Goal: Transaction & Acquisition: Purchase product/service

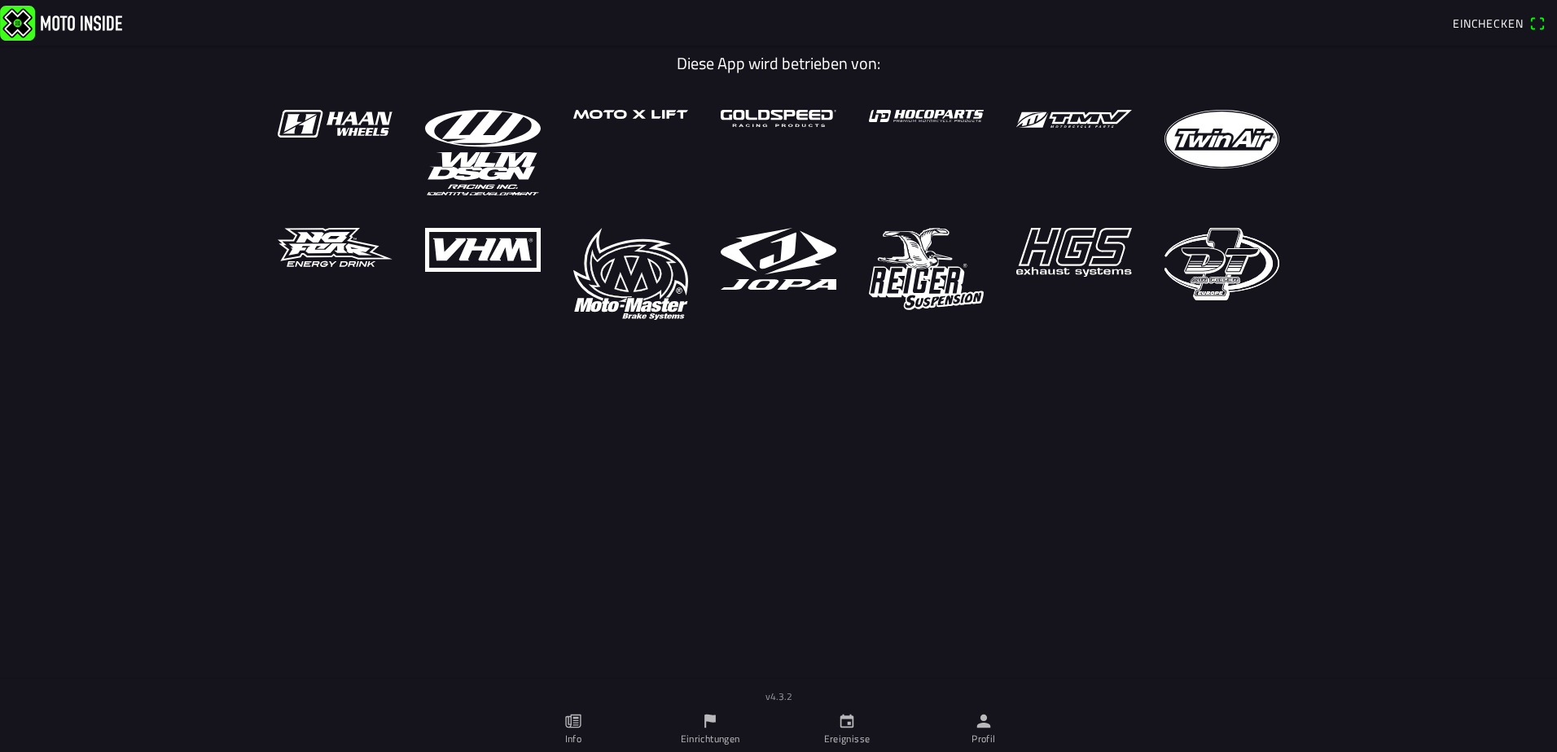
click at [989, 733] on ion-label "Profil" at bounding box center [983, 739] width 24 height 15
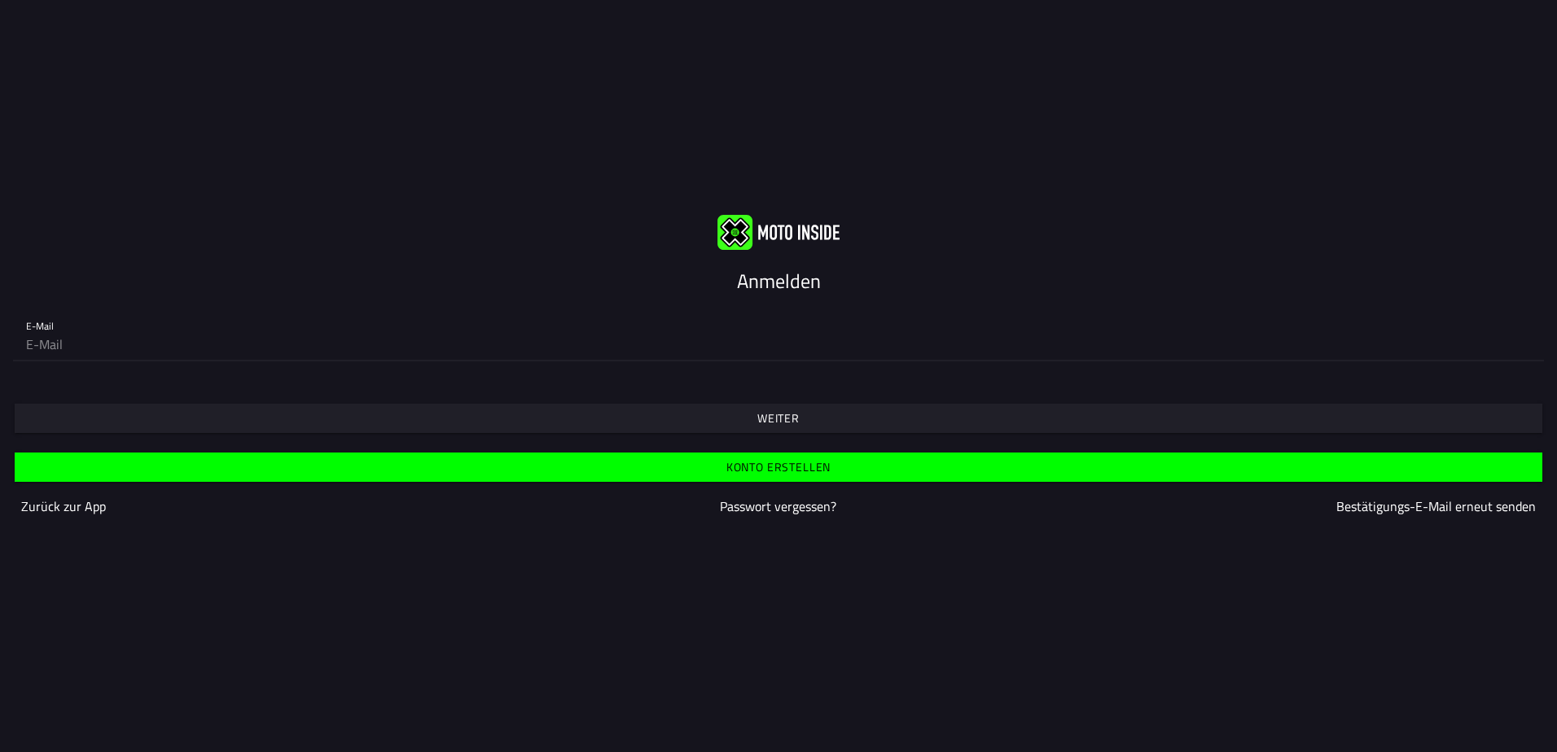
click at [86, 345] on input "email" at bounding box center [778, 344] width 1504 height 33
type input "[PERSON_NAME][EMAIL_ADDRESS][PERSON_NAME][DOMAIN_NAME]"
click at [0, 0] on slot "Weiter" at bounding box center [0, 0] width 0 height 0
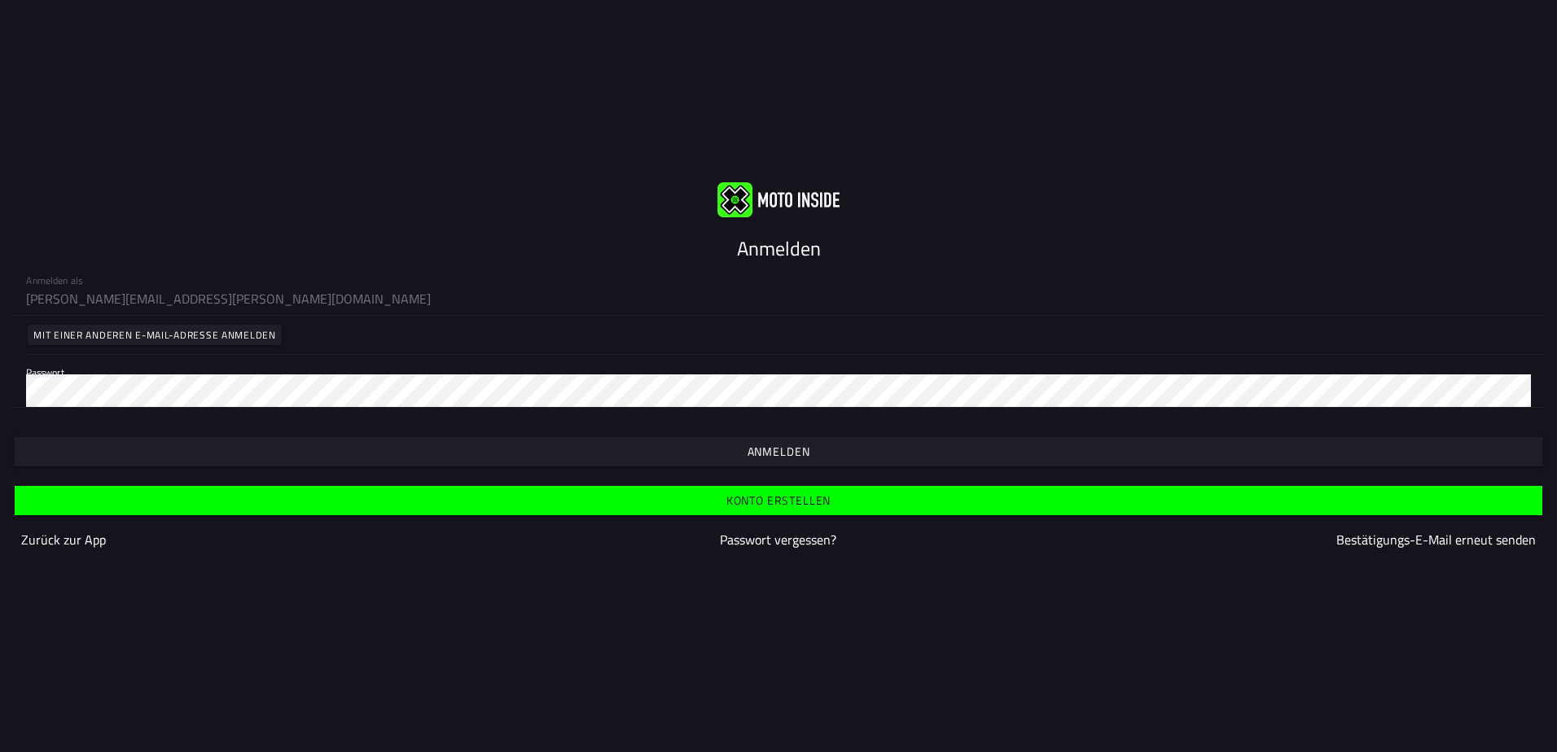
click at [0, 0] on slot "Anmelden" at bounding box center [0, 0] width 0 height 0
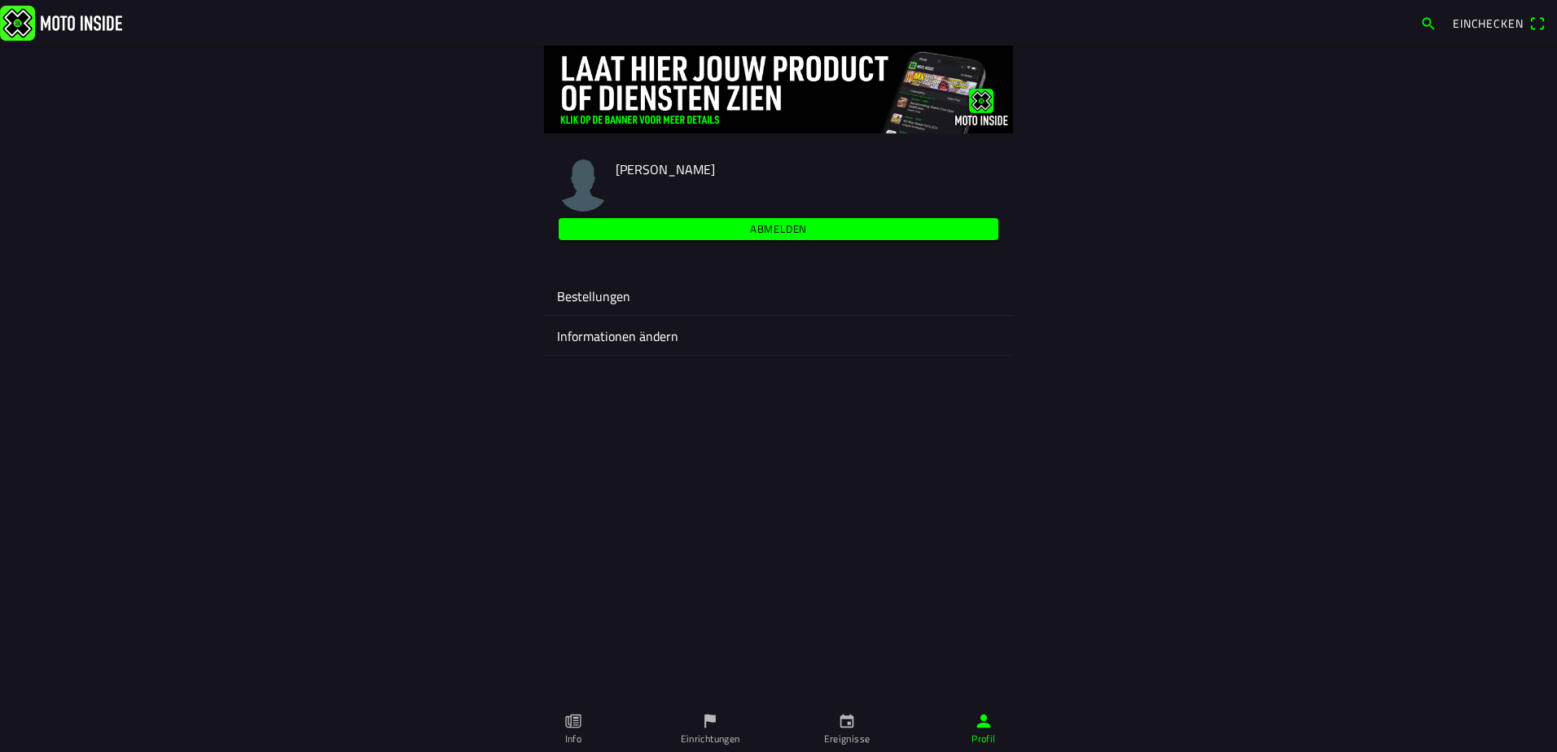
click at [859, 738] on ion-label "Ereignisse" at bounding box center [847, 739] width 46 height 15
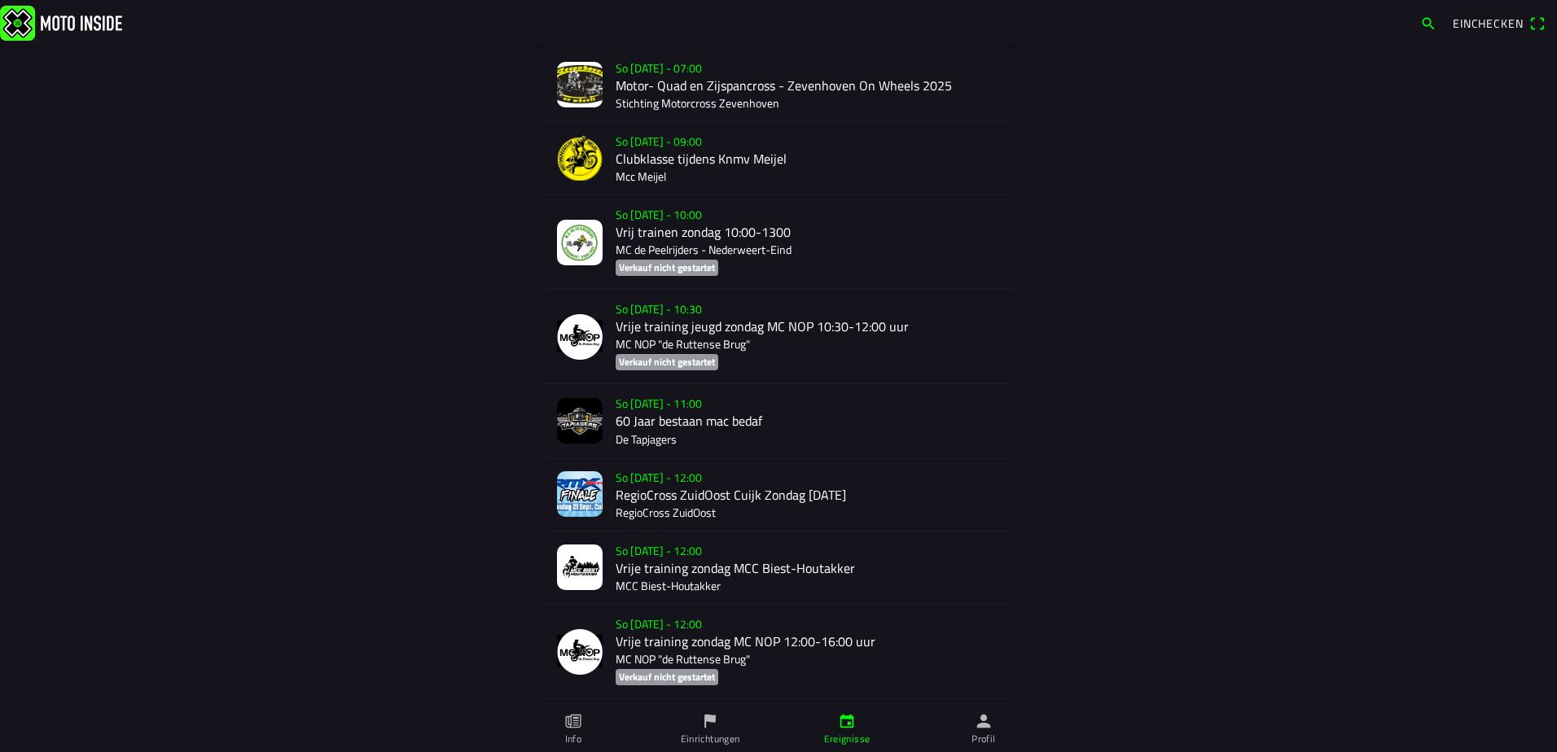
scroll to position [1296, 0]
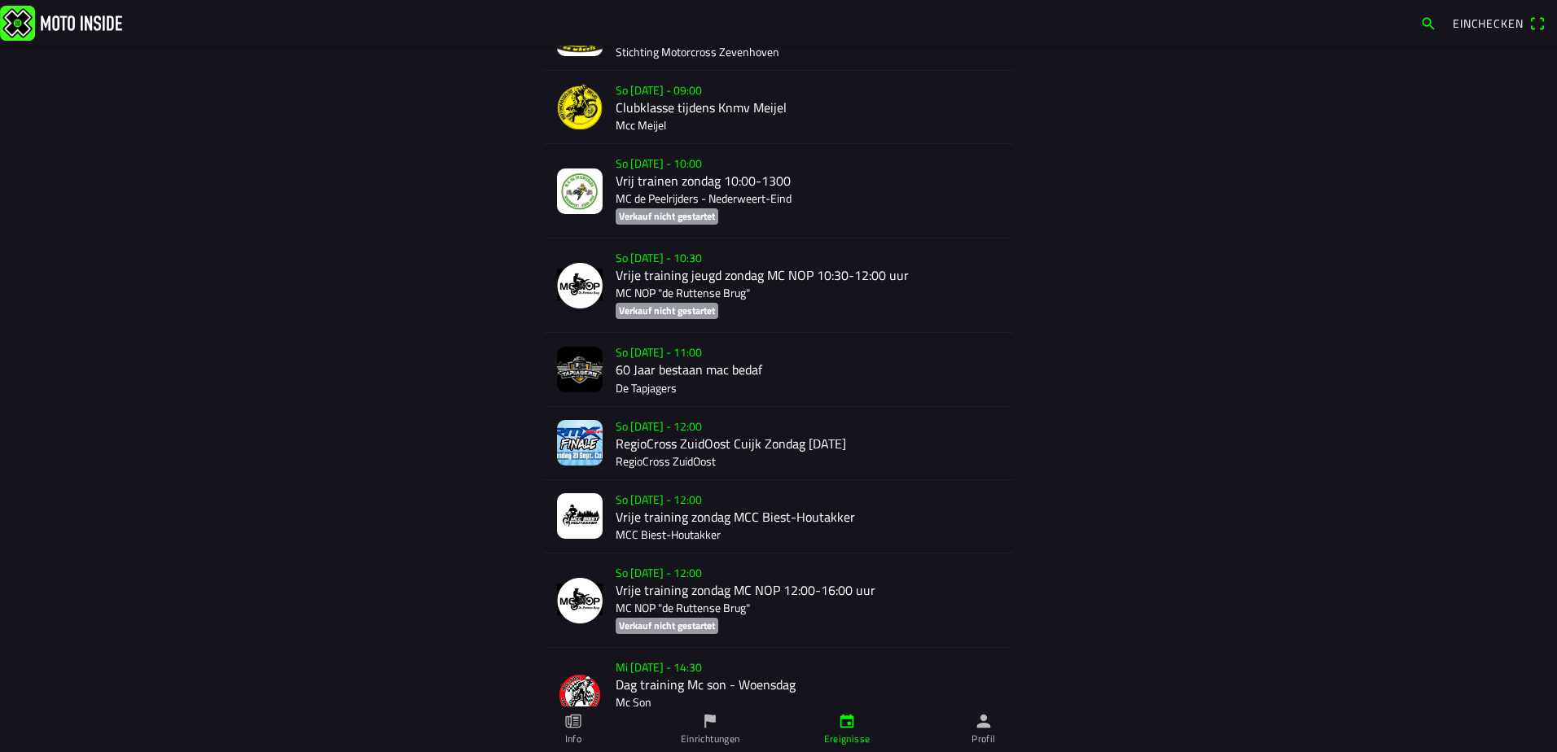
click at [758, 443] on div "So [DATE] - 12:00 RegioCross ZuidOost Cuijk Zondag [DATE] RegioCross ZuidOost" at bounding box center [807, 443] width 384 height 72
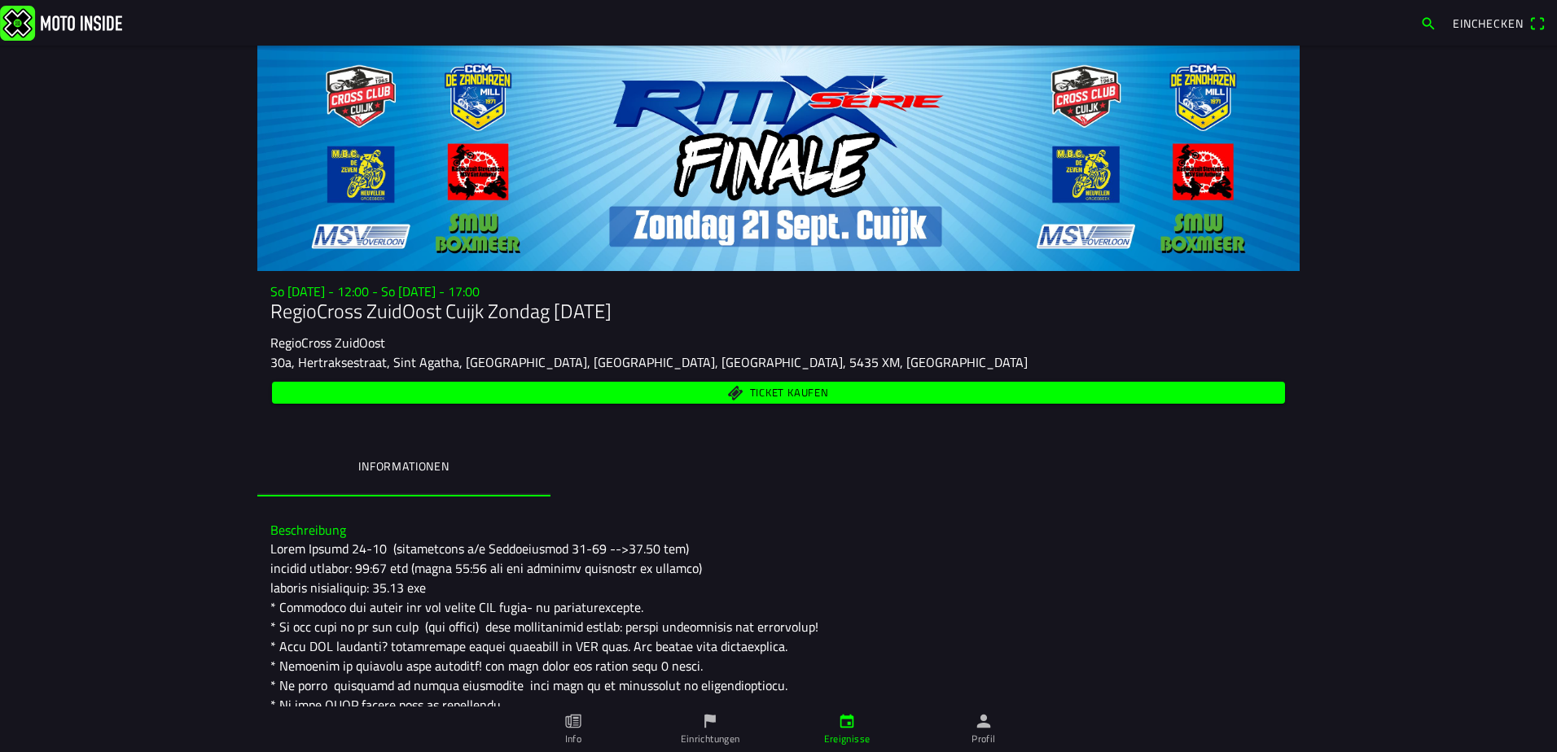
click at [777, 394] on span "Ticket kaufen" at bounding box center [789, 393] width 79 height 11
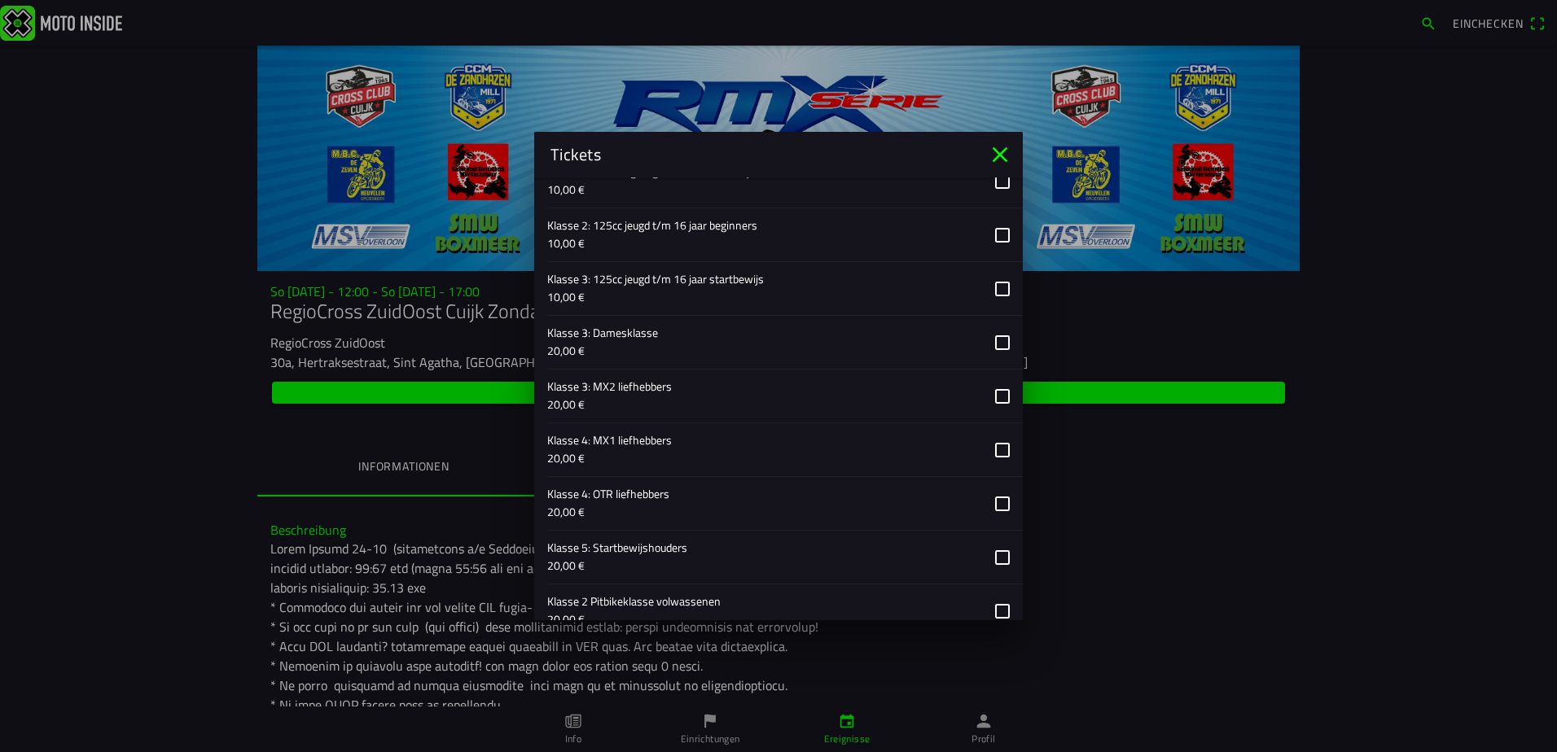
scroll to position [977, 0]
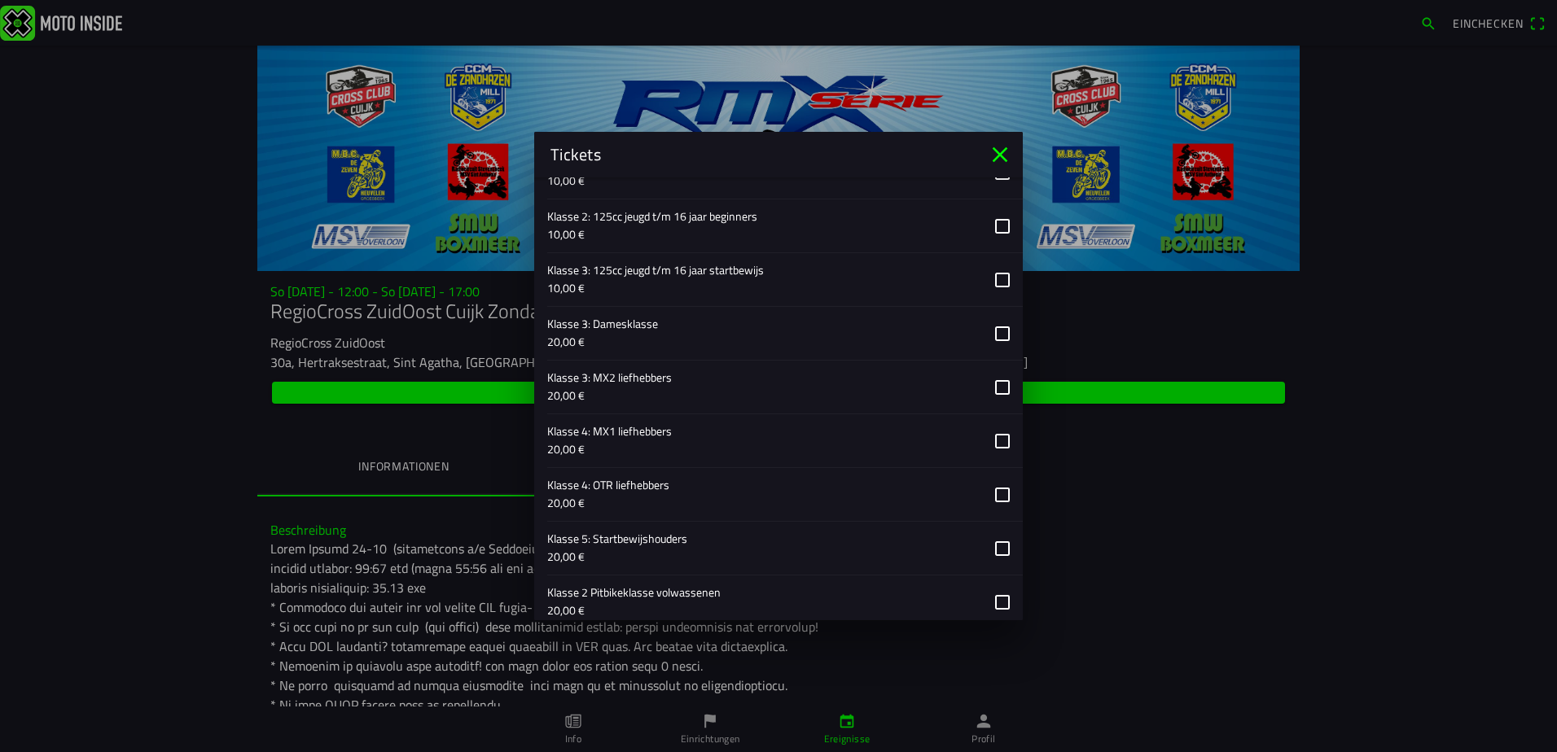
click at [995, 438] on button "button" at bounding box center [784, 440] width 475 height 53
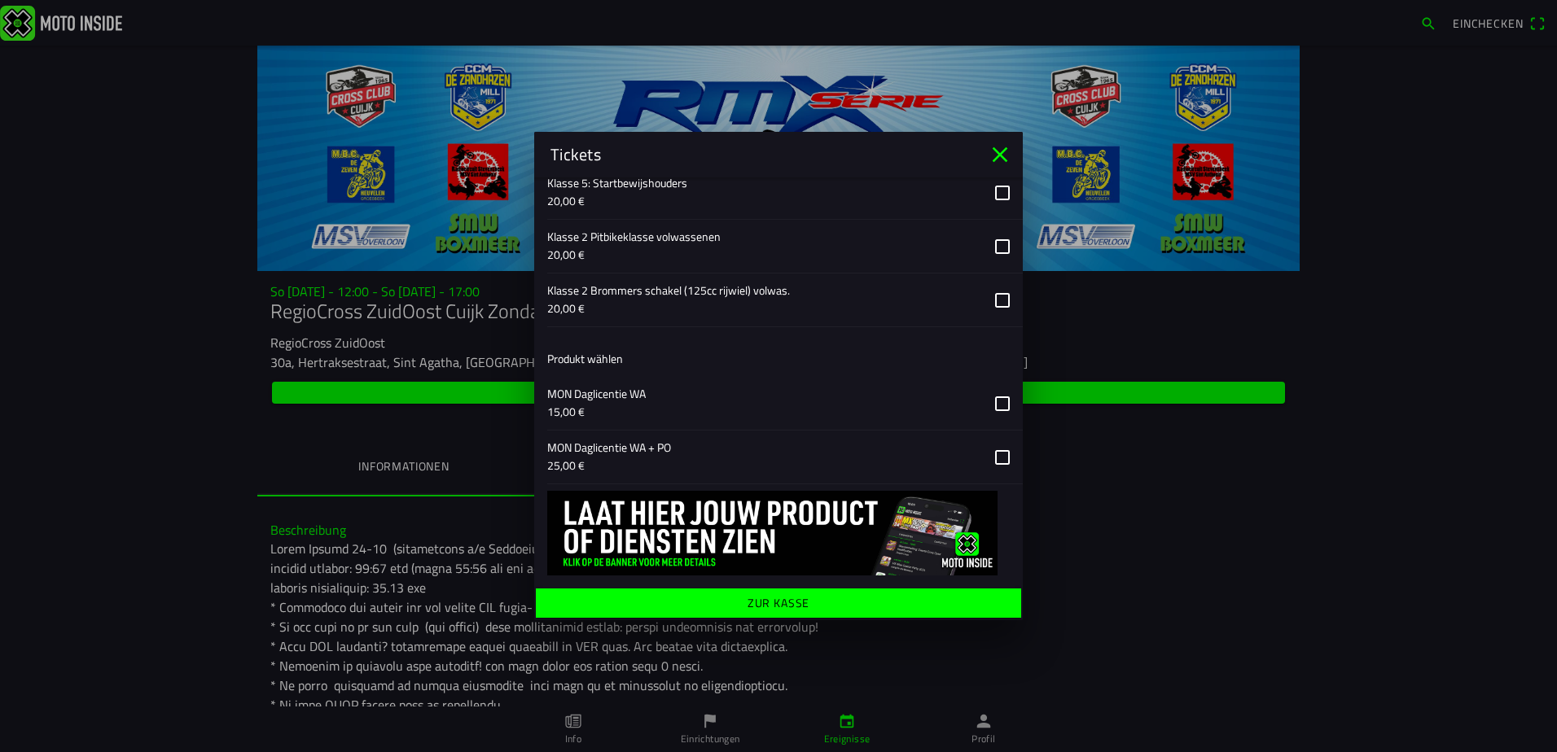
scroll to position [1333, 0]
click at [786, 606] on ion-label "Zur Kasse" at bounding box center [778, 602] width 63 height 11
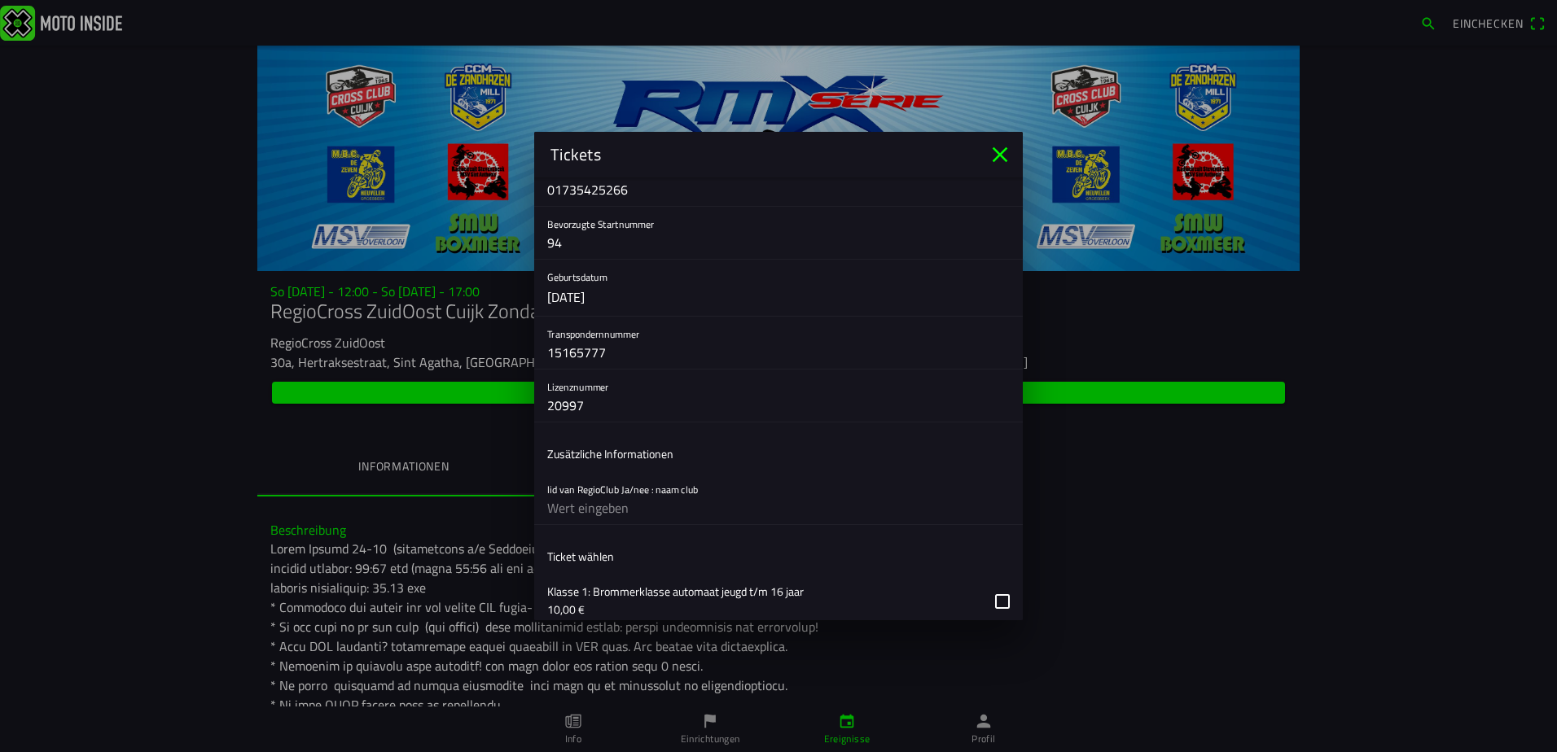
scroll to position [244, 0]
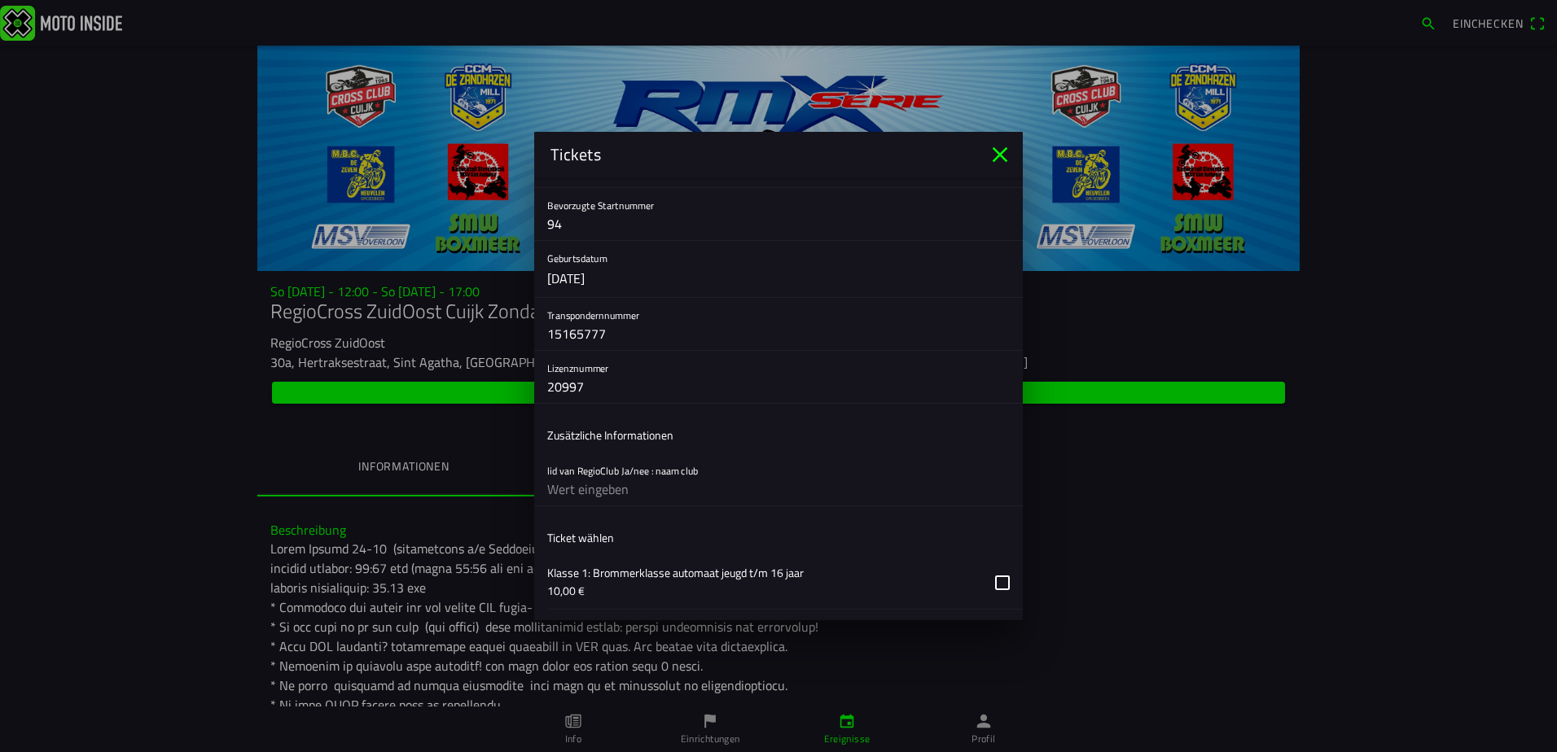
click at [640, 487] on input "text" at bounding box center [778, 489] width 462 height 33
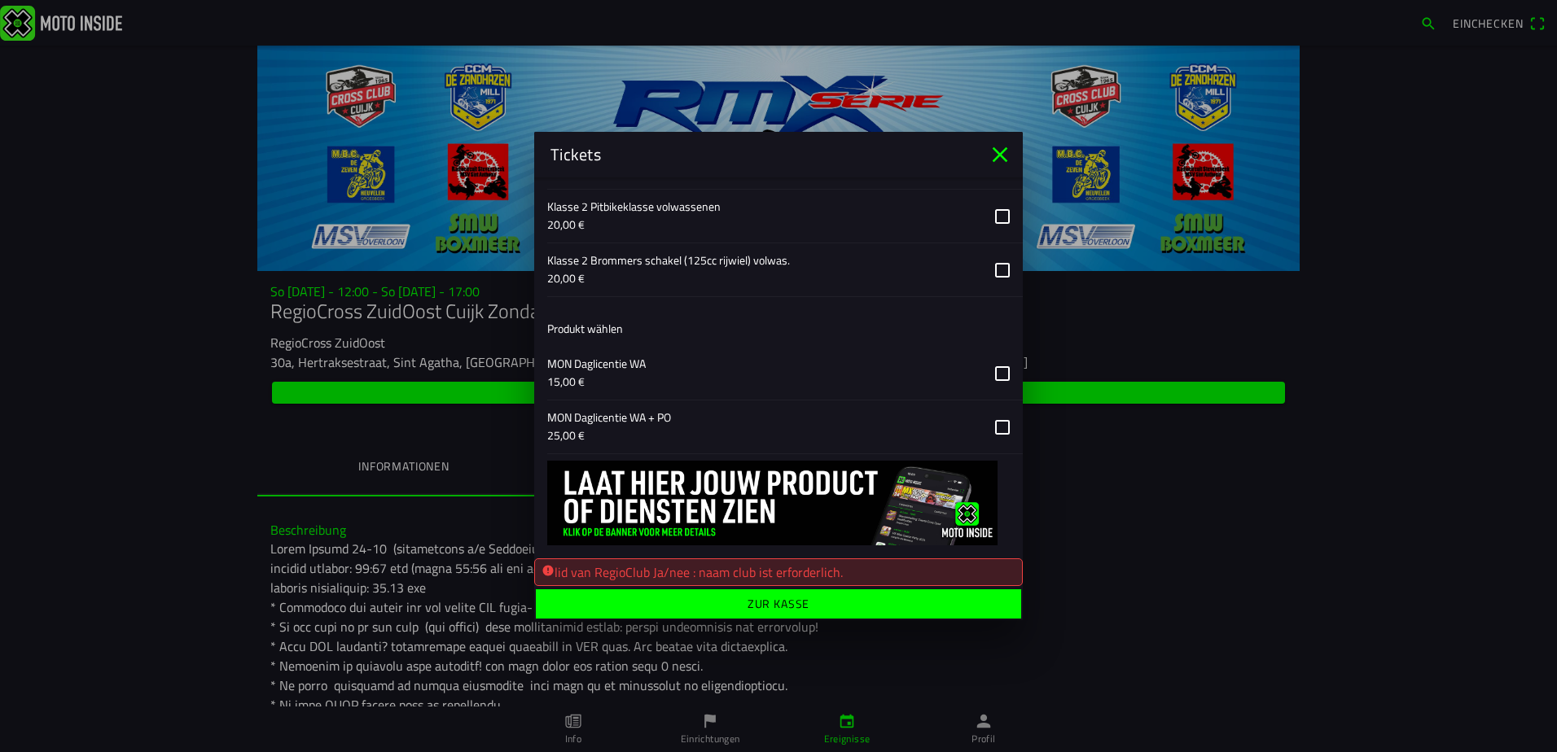
scroll to position [1364, 0]
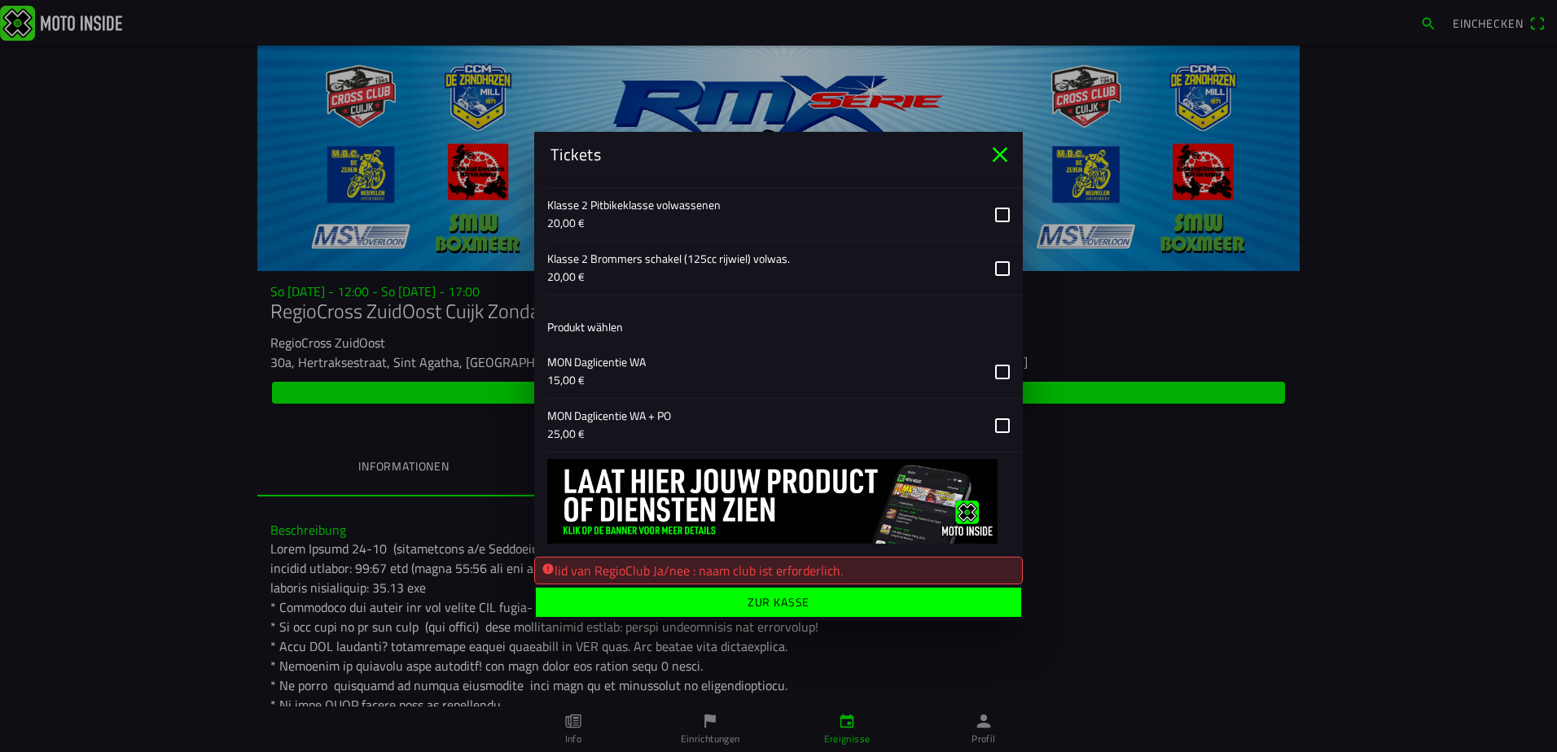
type input "MCV Well"
click at [792, 608] on ion-label "Zur Kasse" at bounding box center [778, 602] width 63 height 11
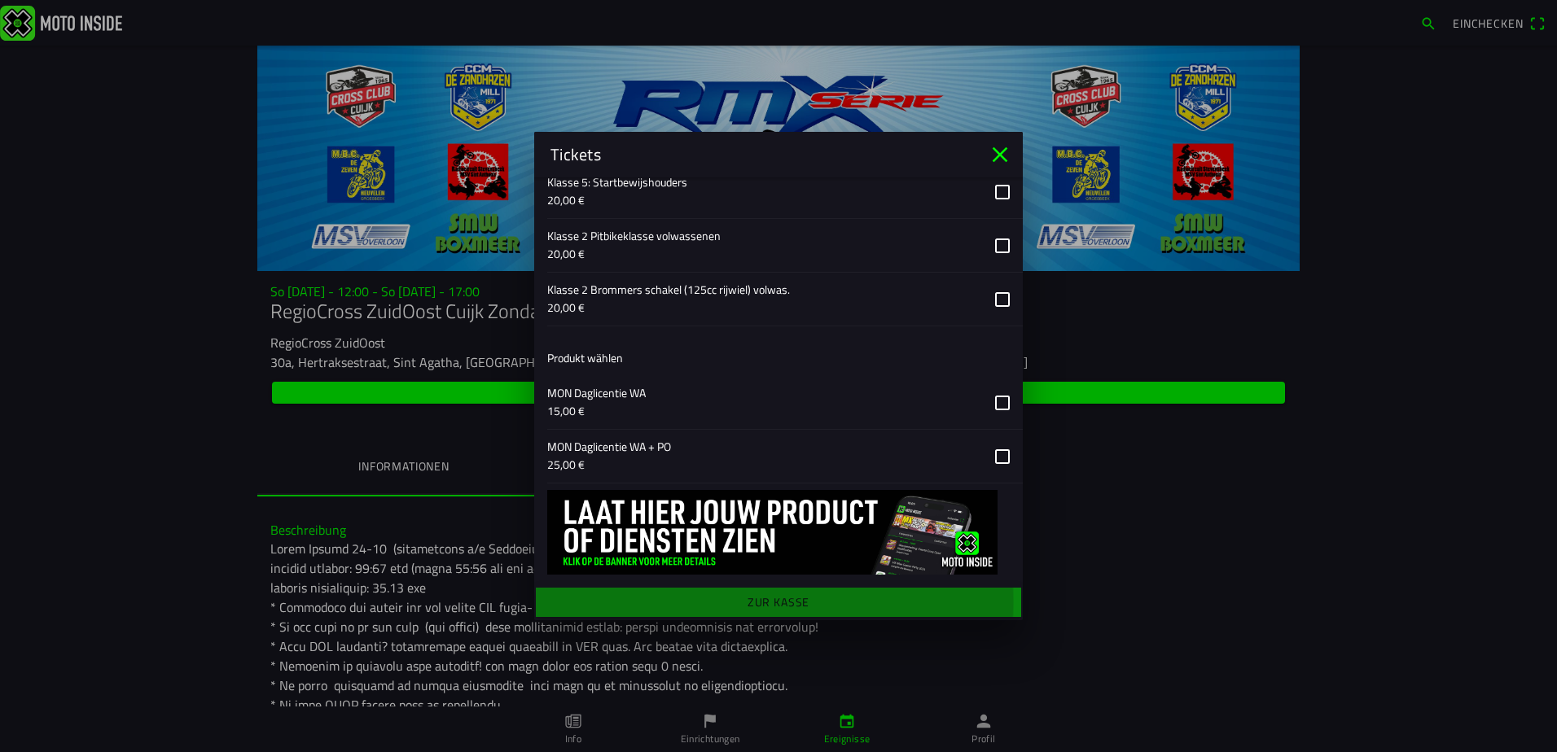
scroll to position [1333, 0]
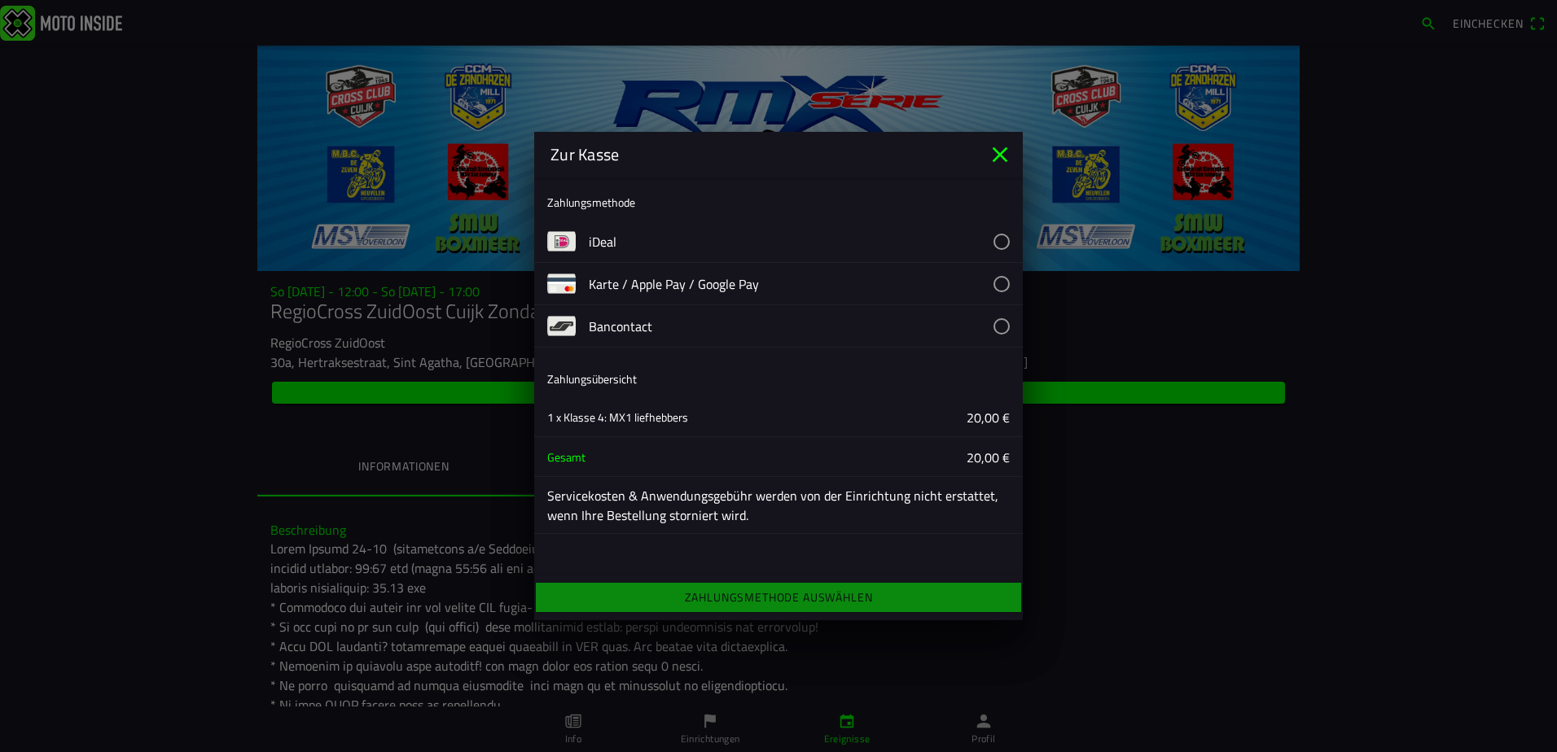
click at [997, 330] on button "button" at bounding box center [806, 326] width 434 height 42
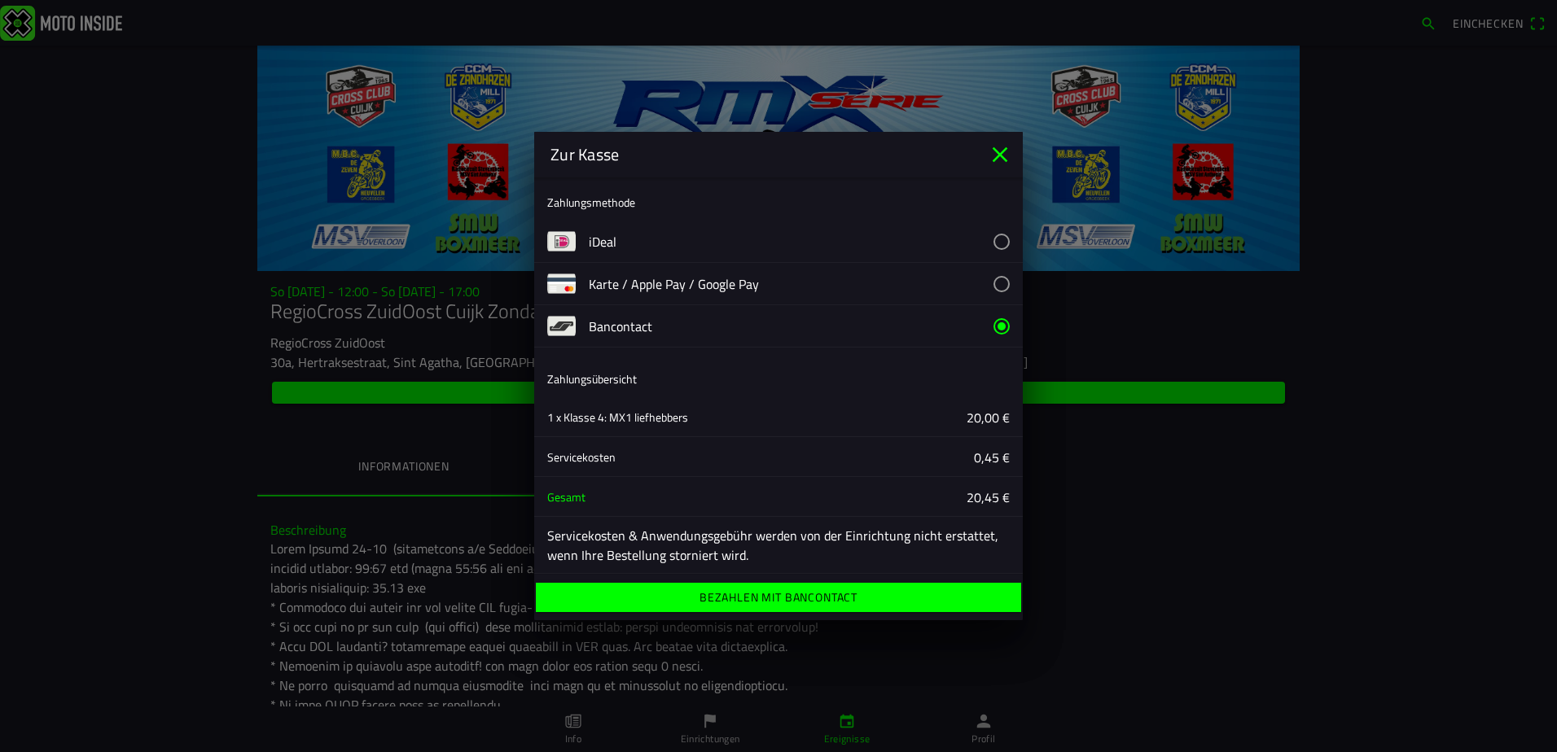
click at [781, 595] on ion-label "Bezahlen mit Bancontact" at bounding box center [778, 597] width 158 height 11
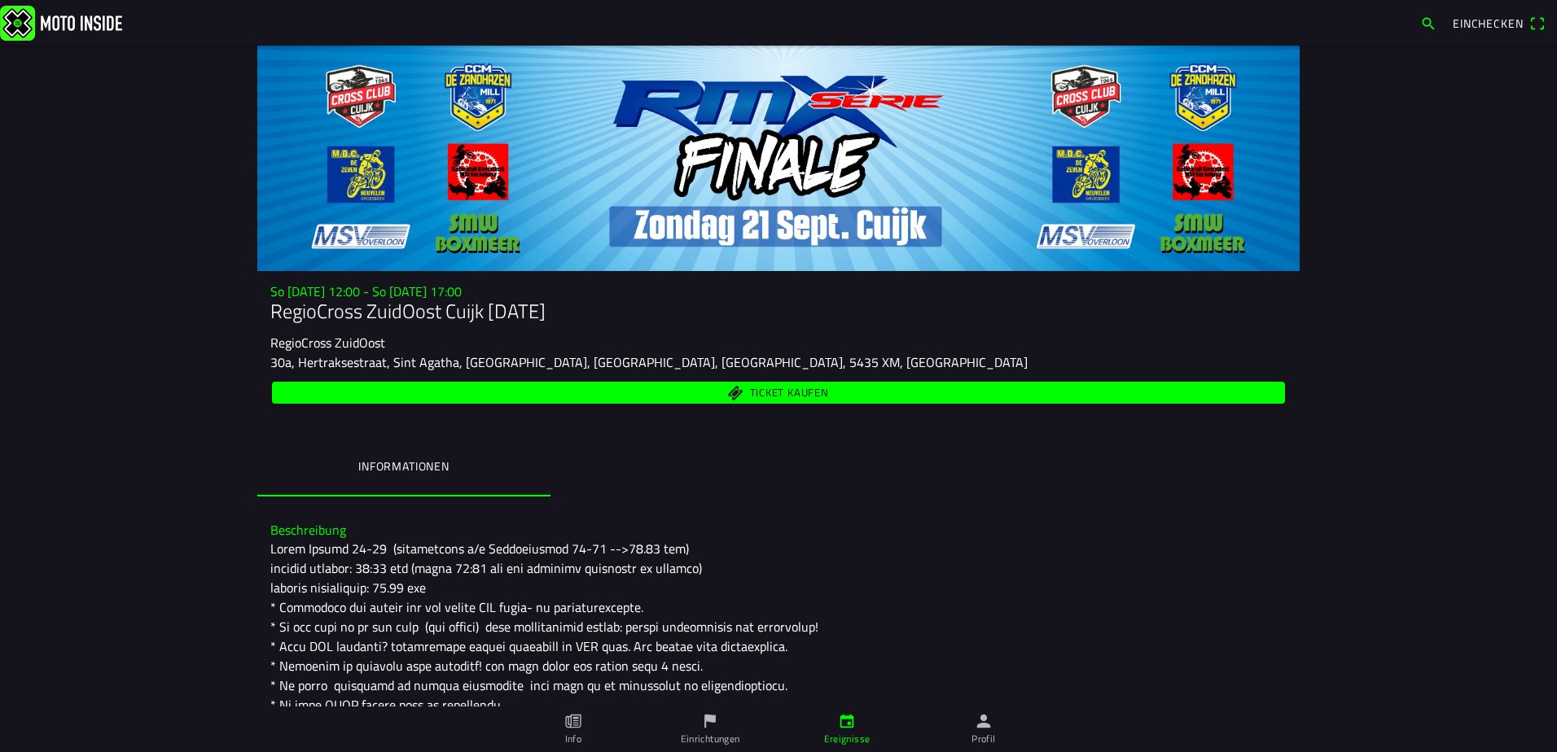
click at [777, 396] on span "Ticket kaufen" at bounding box center [789, 393] width 79 height 11
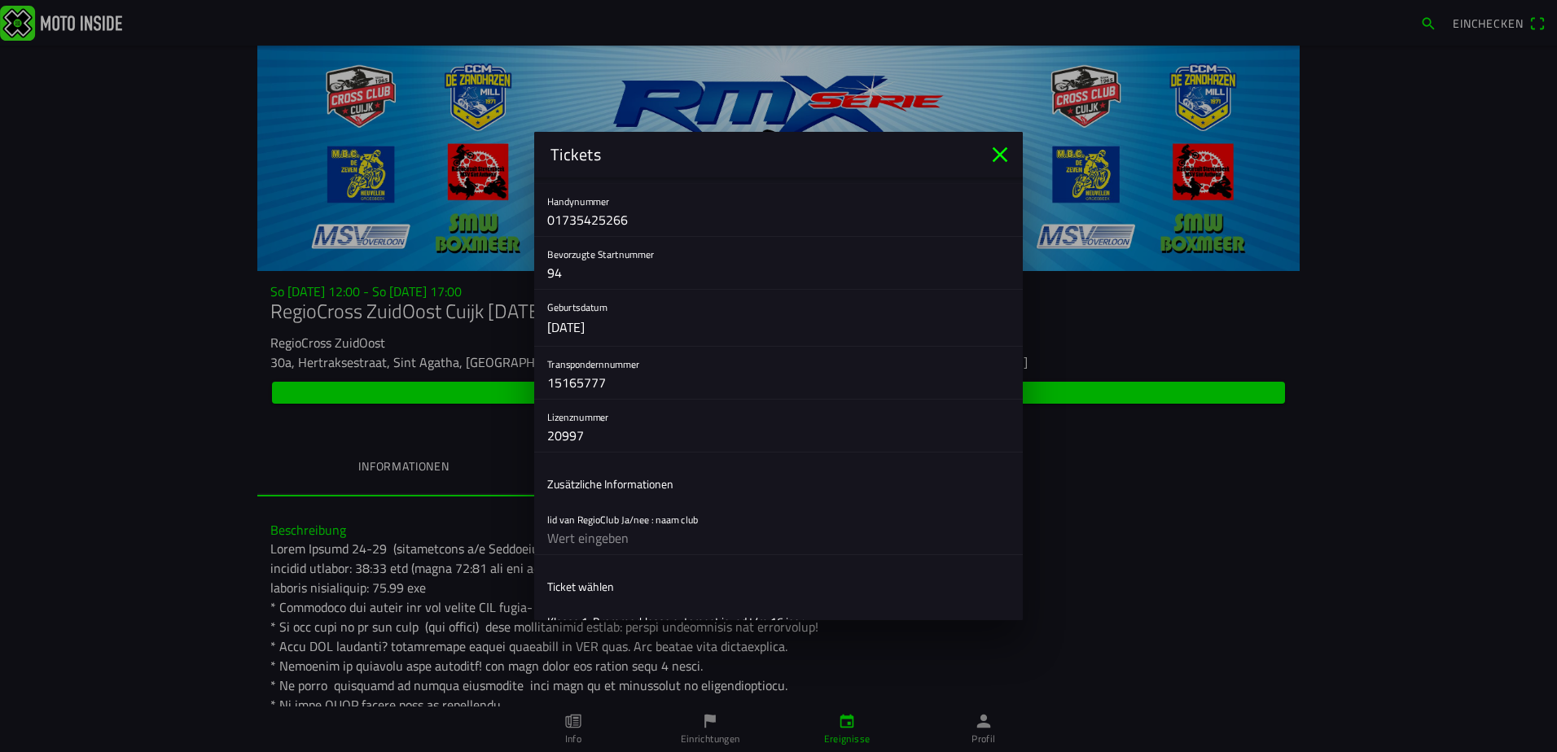
scroll to position [326, 0]
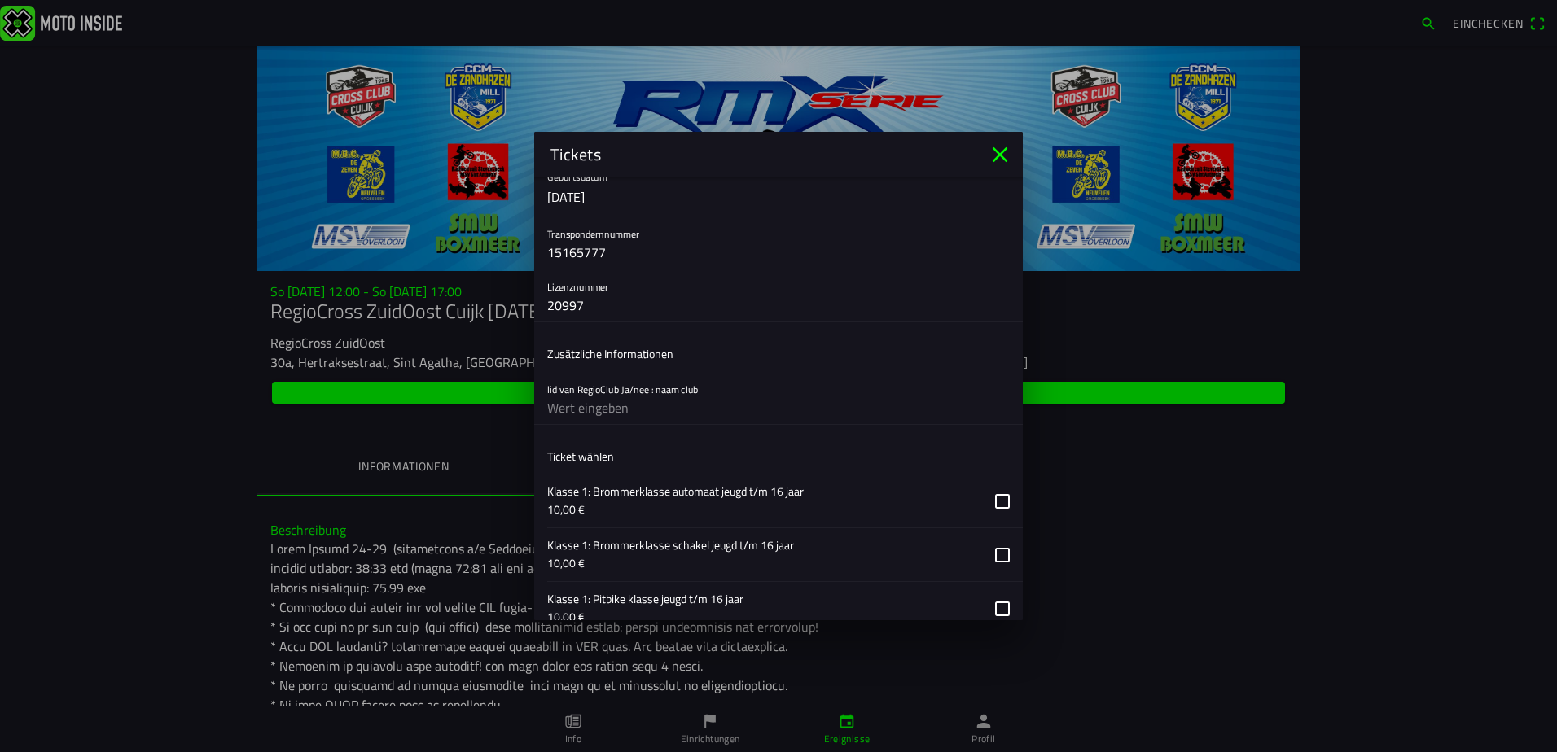
click at [616, 414] on input "text" at bounding box center [778, 408] width 462 height 33
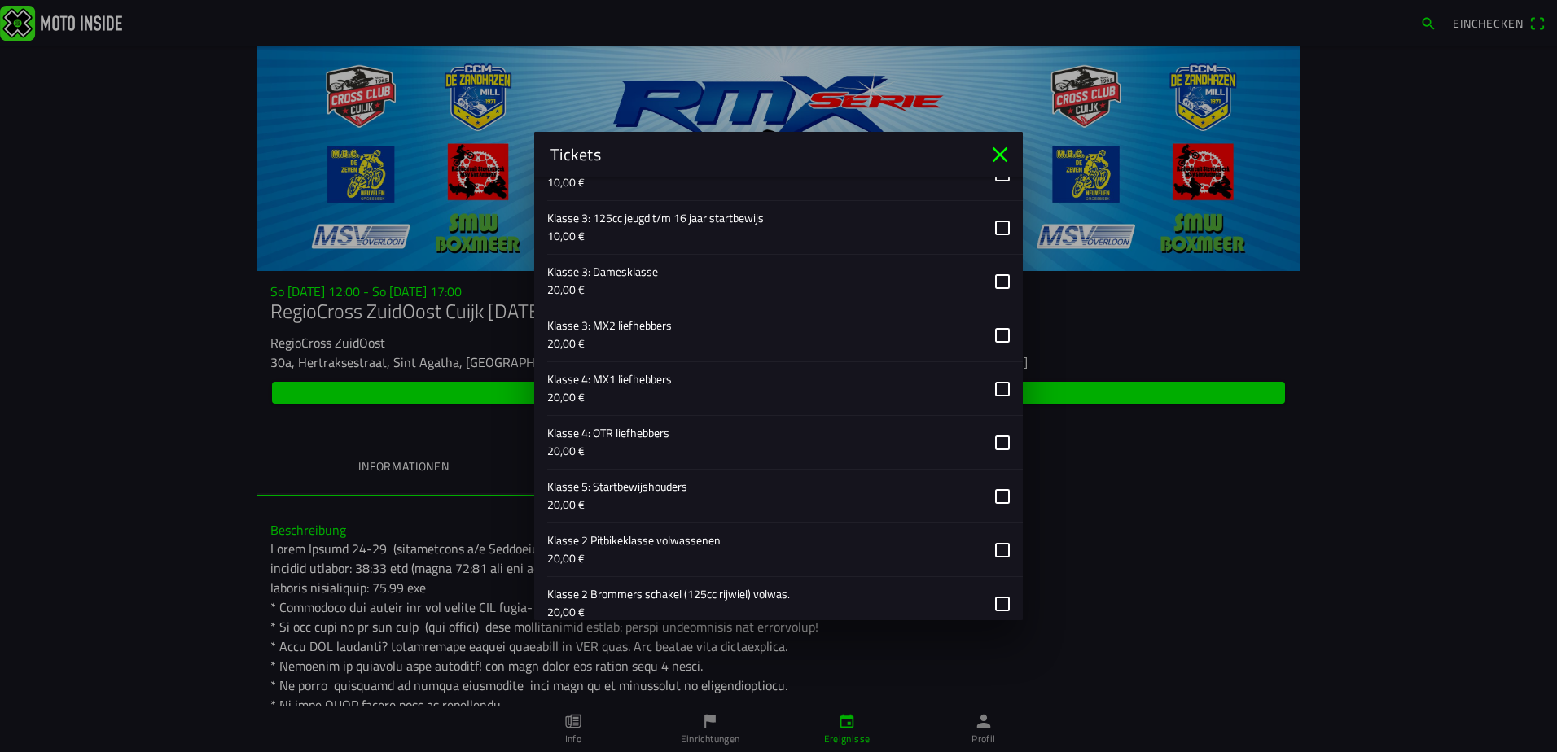
scroll to position [1058, 0]
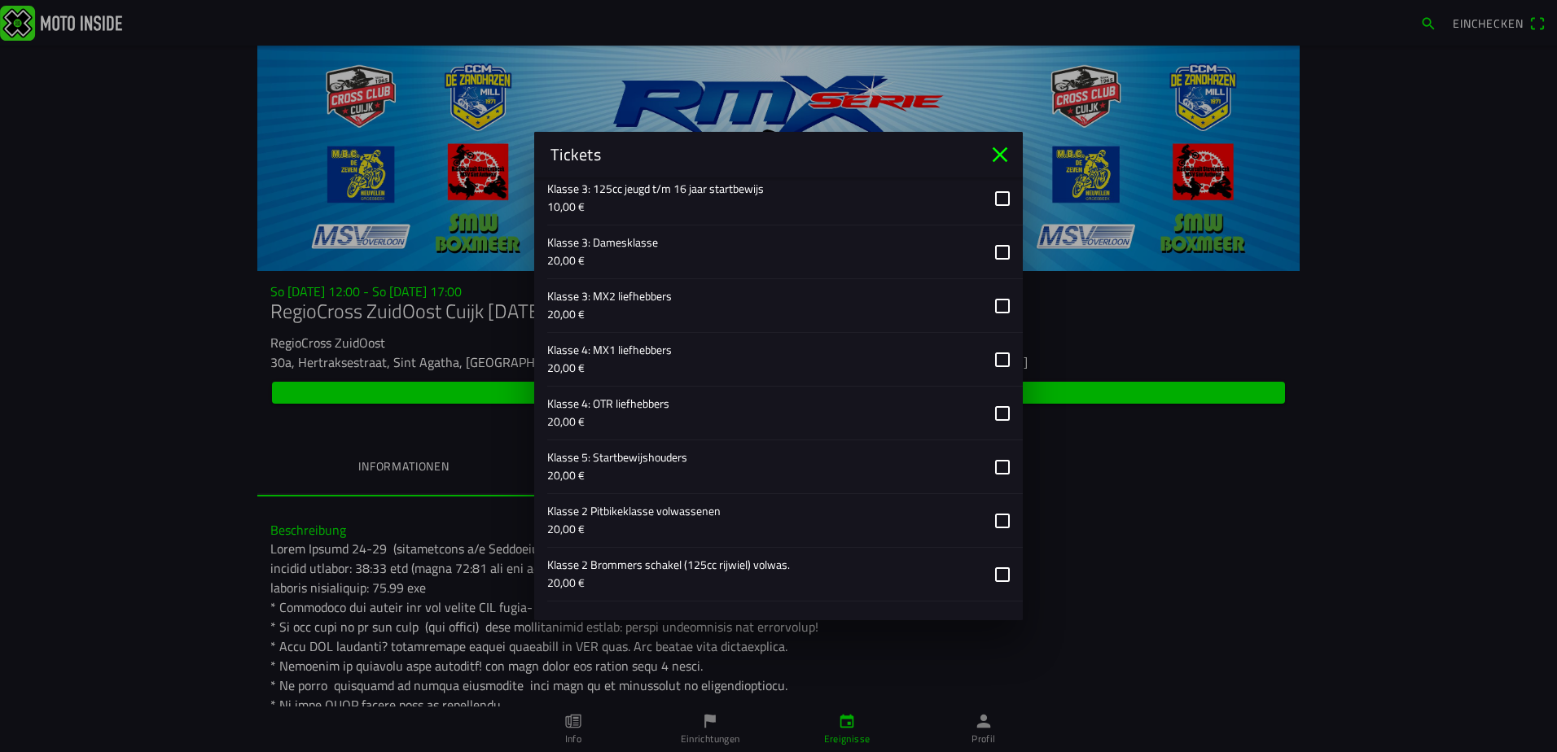
type input "MCV Well"
click at [985, 466] on button "button" at bounding box center [784, 466] width 475 height 53
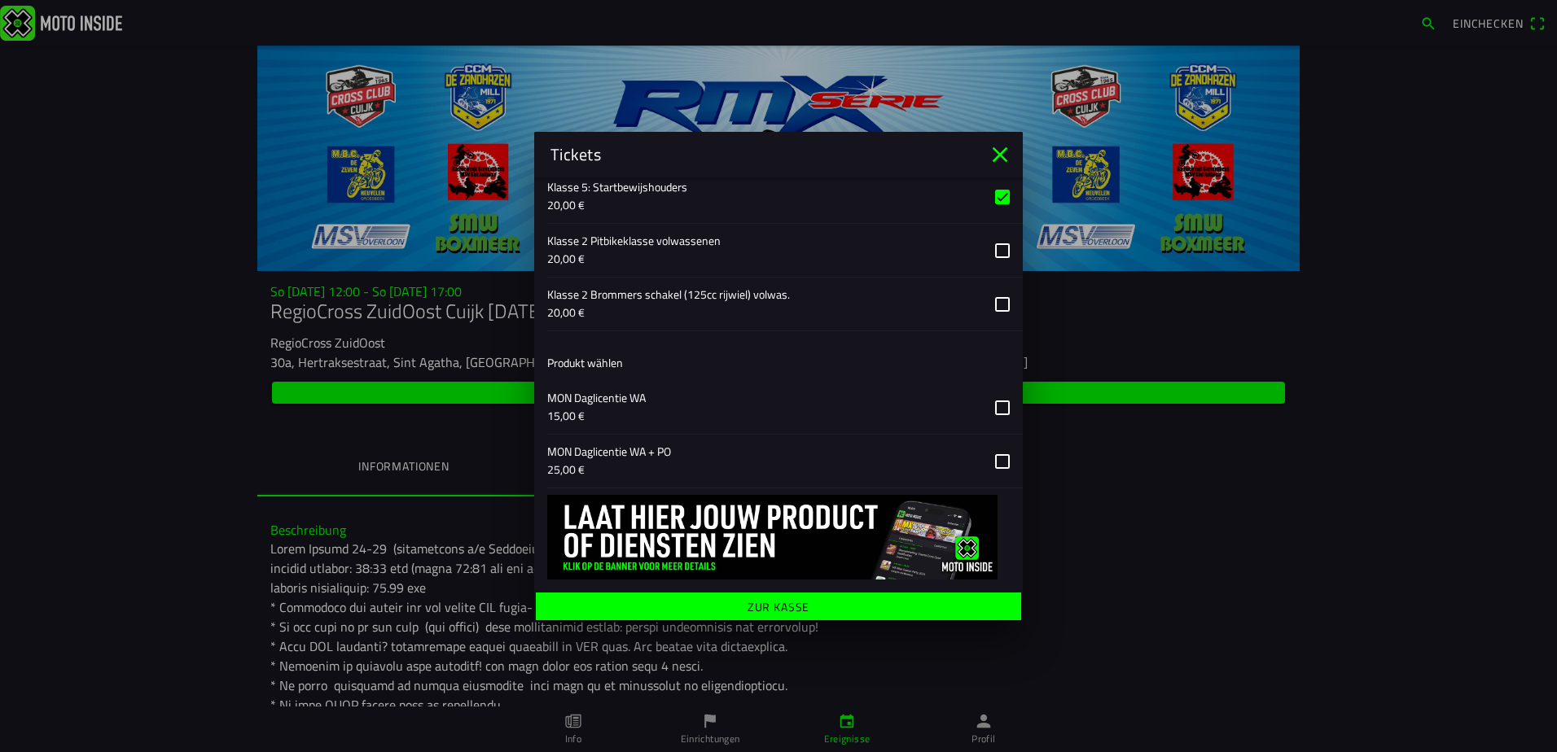
scroll to position [1333, 0]
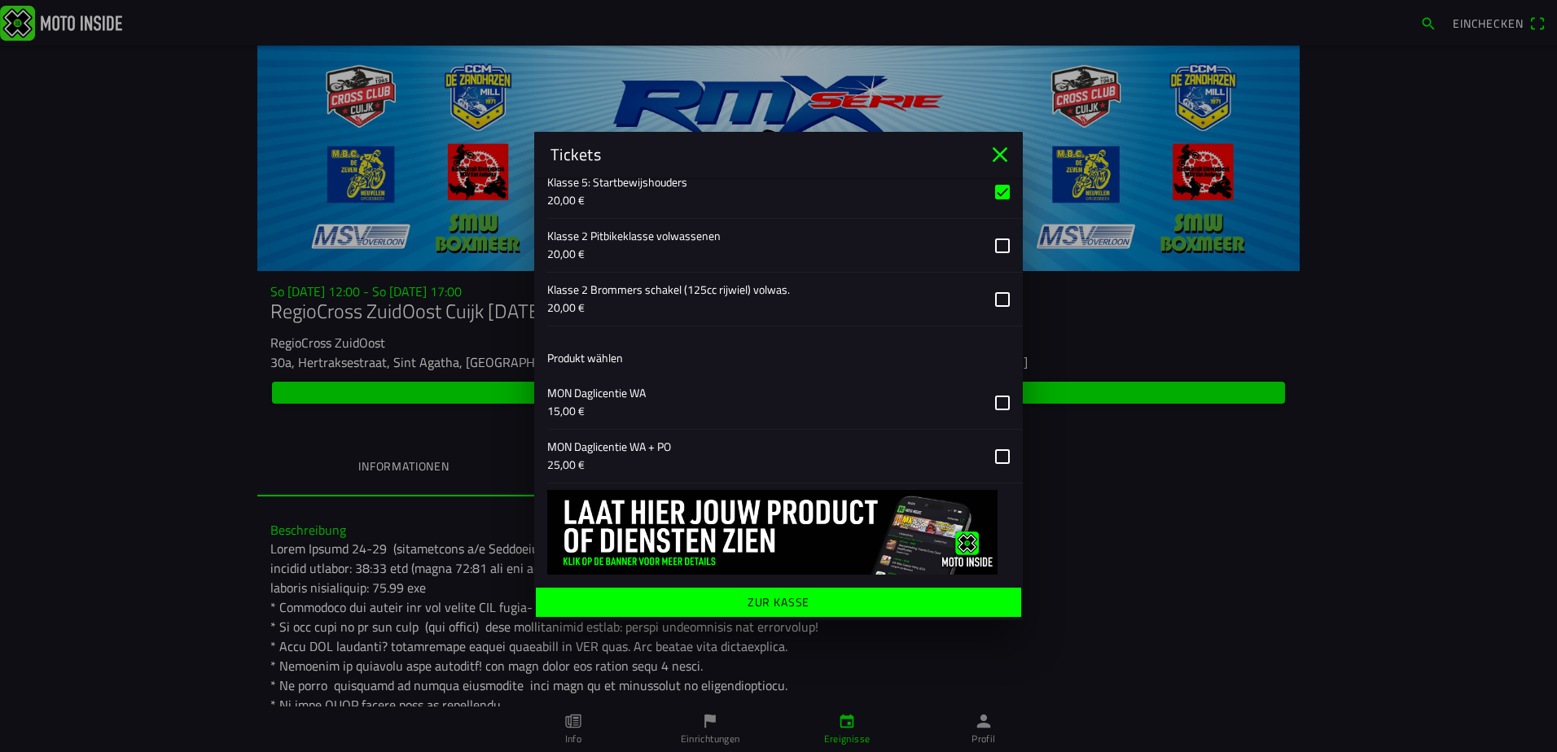
click at [793, 599] on ion-label "Zur Kasse" at bounding box center [778, 602] width 63 height 11
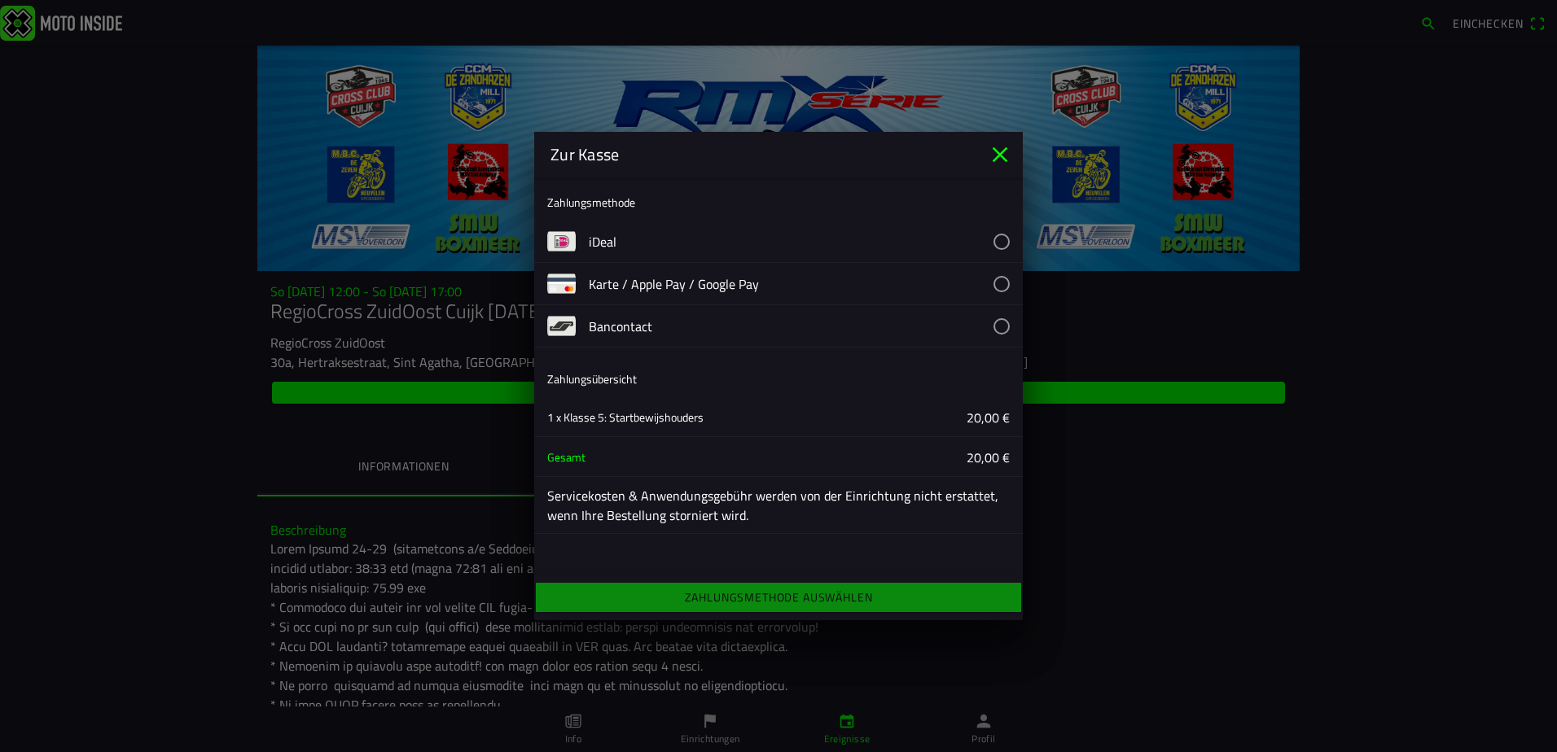
click at [999, 245] on button "button" at bounding box center [806, 242] width 434 height 42
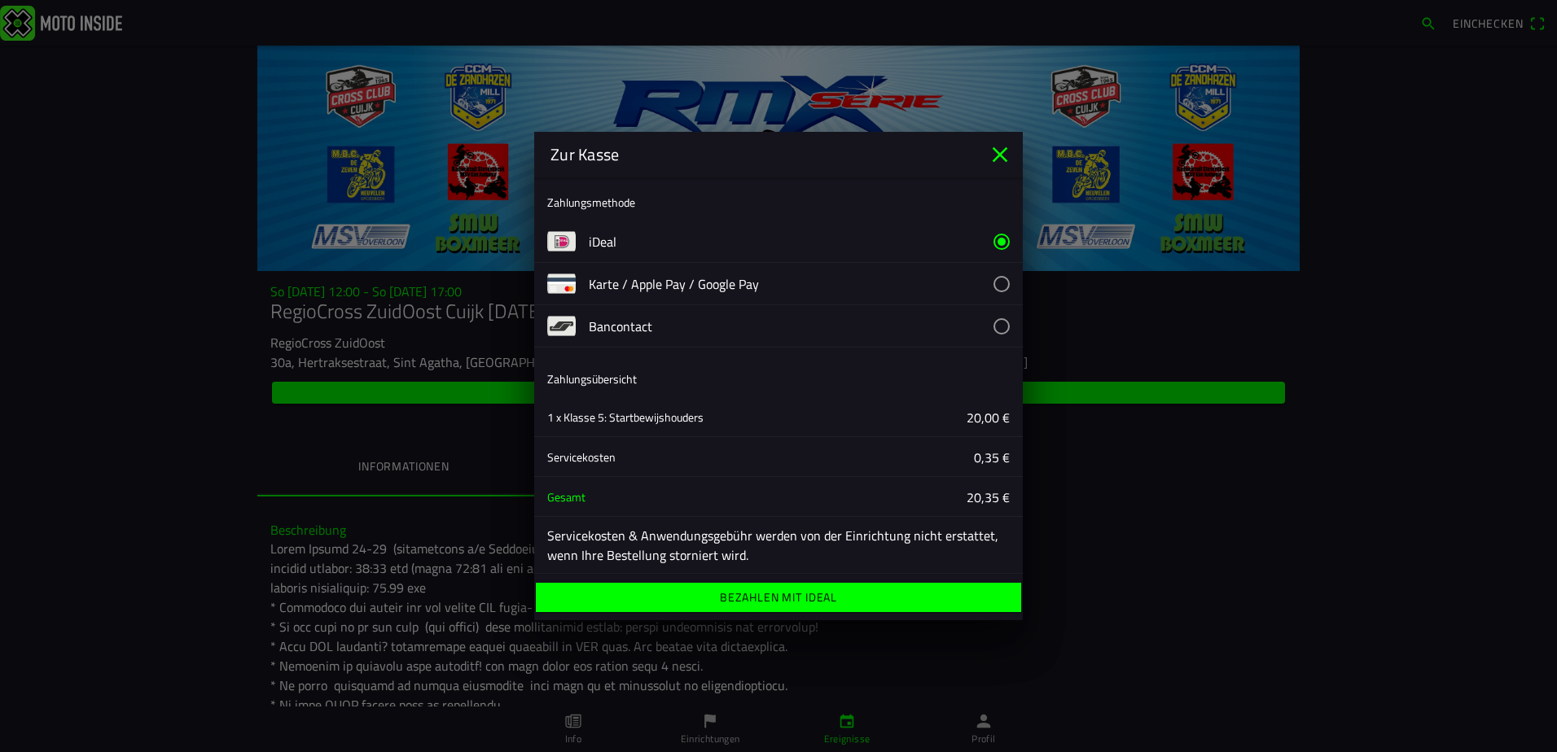
click at [987, 285] on button "button" at bounding box center [806, 284] width 434 height 42
click at [751, 598] on ion-label "Bezahlen mit Karte / Apple Pay / Google Pay" at bounding box center [779, 597] width 274 height 11
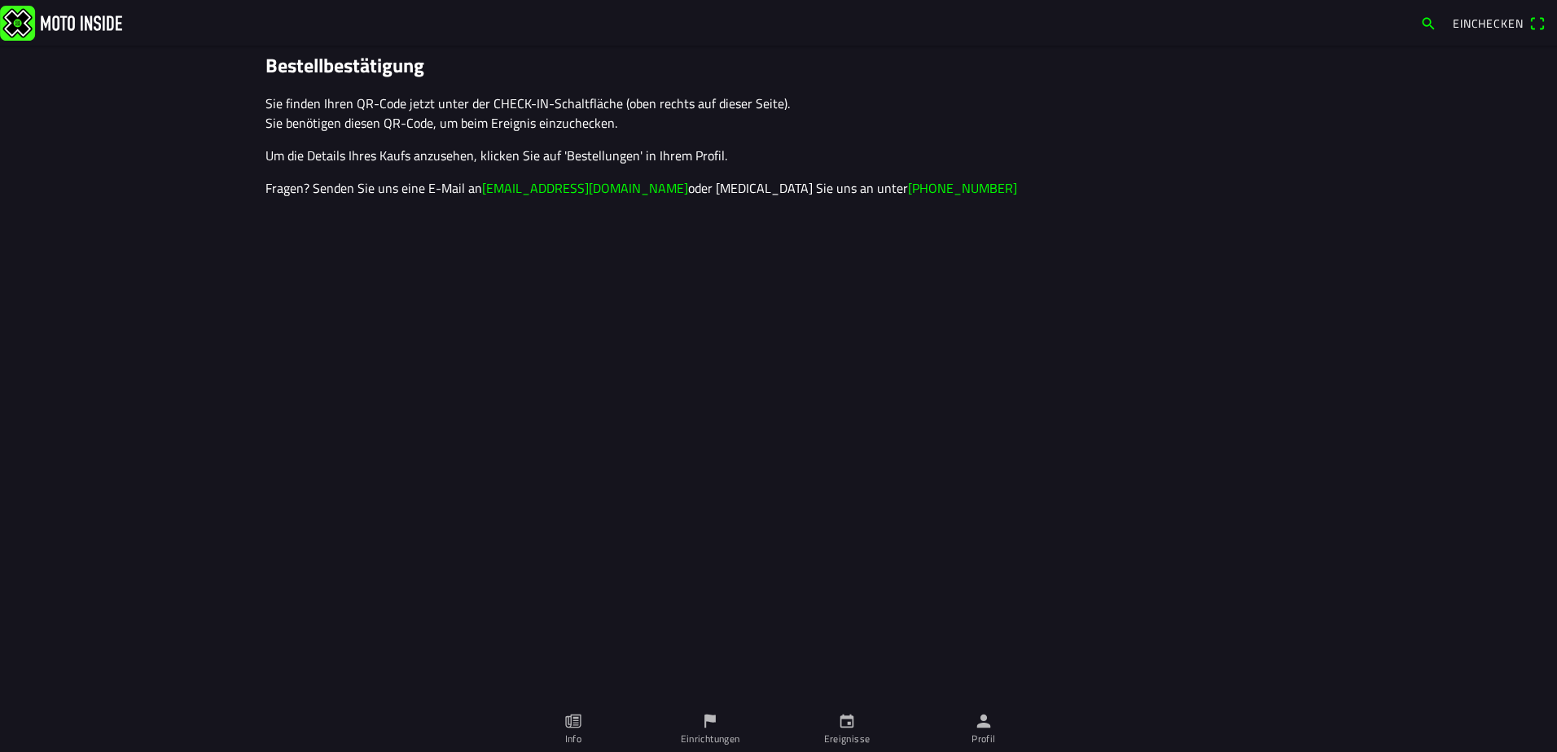
click at [987, 742] on ion-label "Profil" at bounding box center [983, 739] width 24 height 15
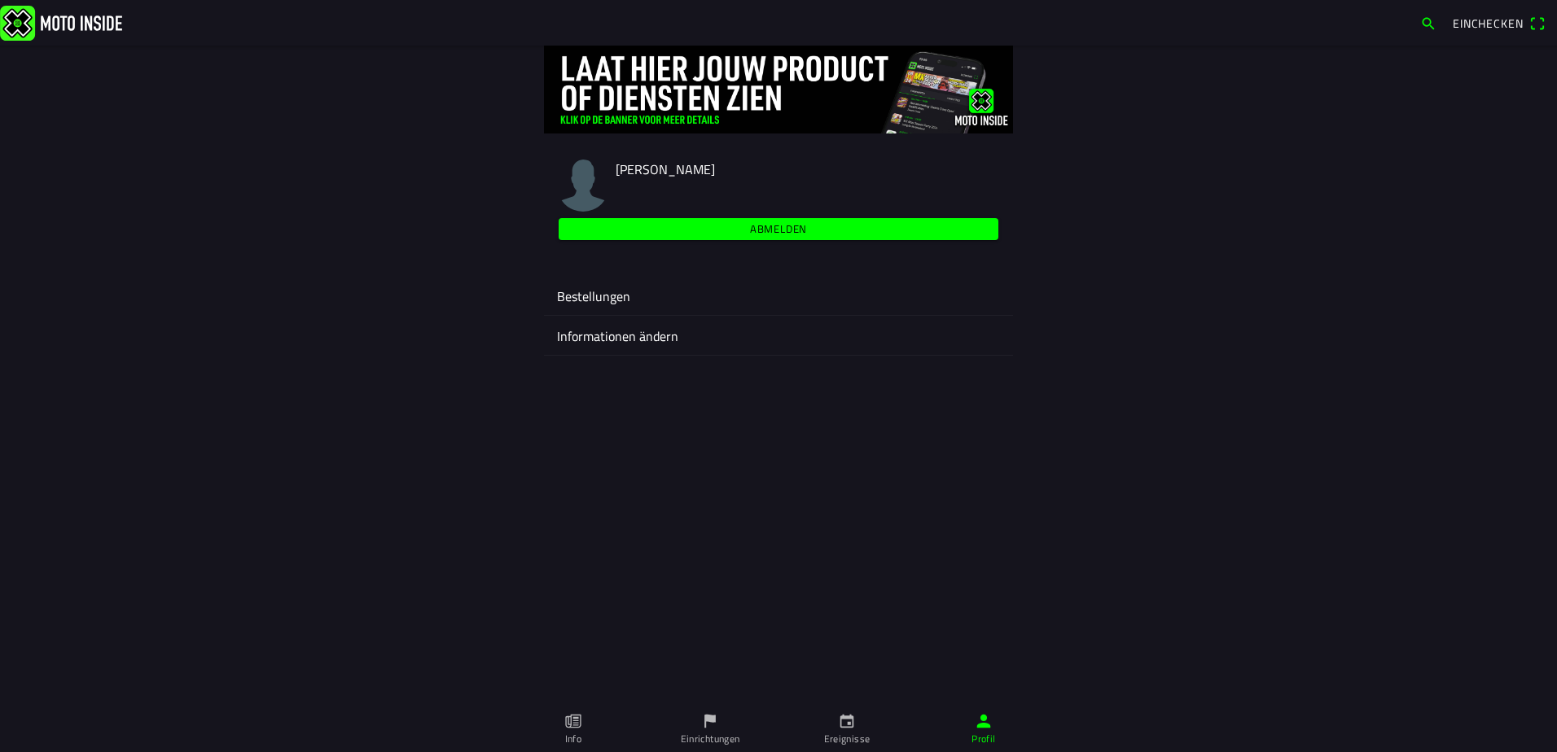
click at [595, 296] on ion-label "Bestellungen" at bounding box center [778, 297] width 443 height 20
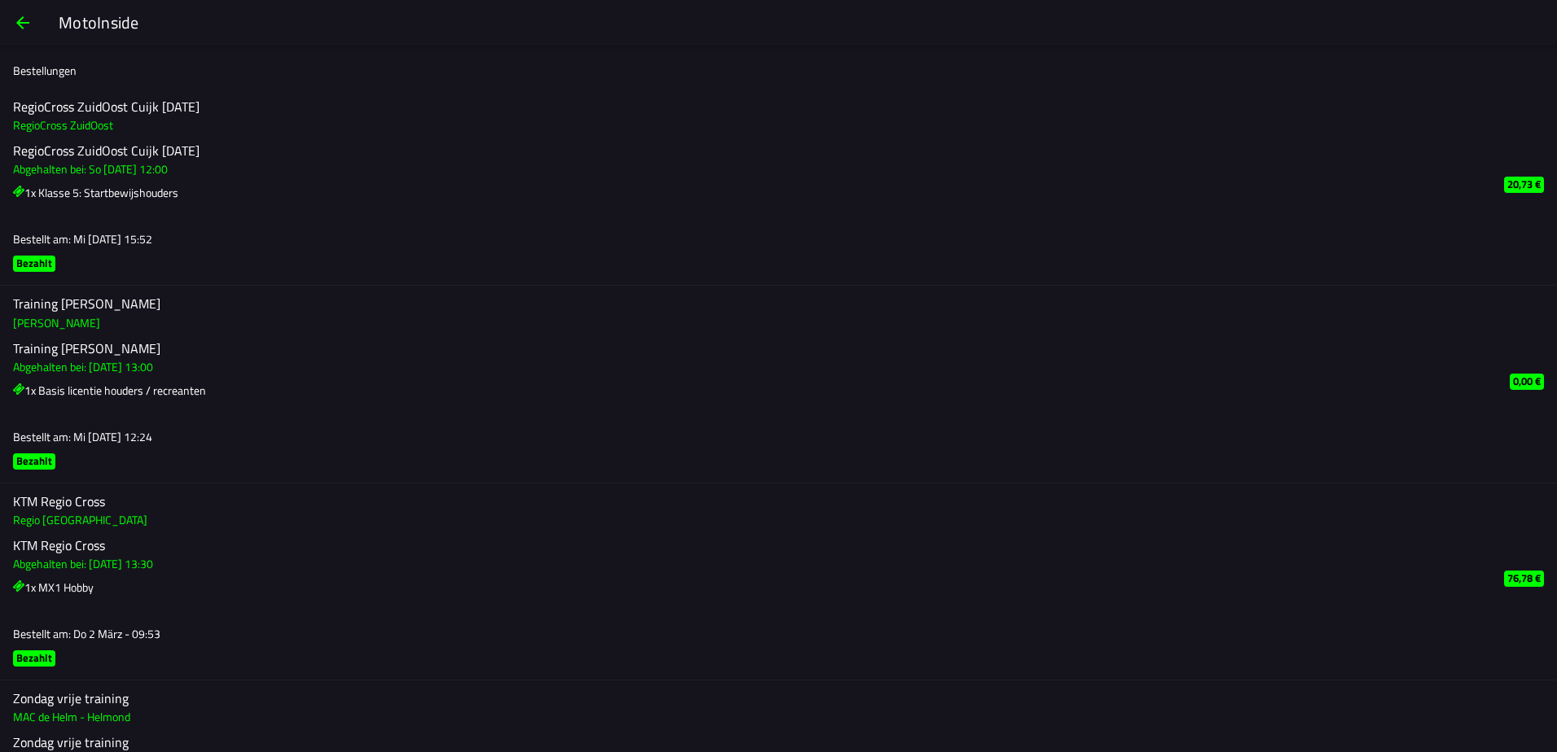
click at [19, 20] on span "button" at bounding box center [23, 22] width 20 height 39
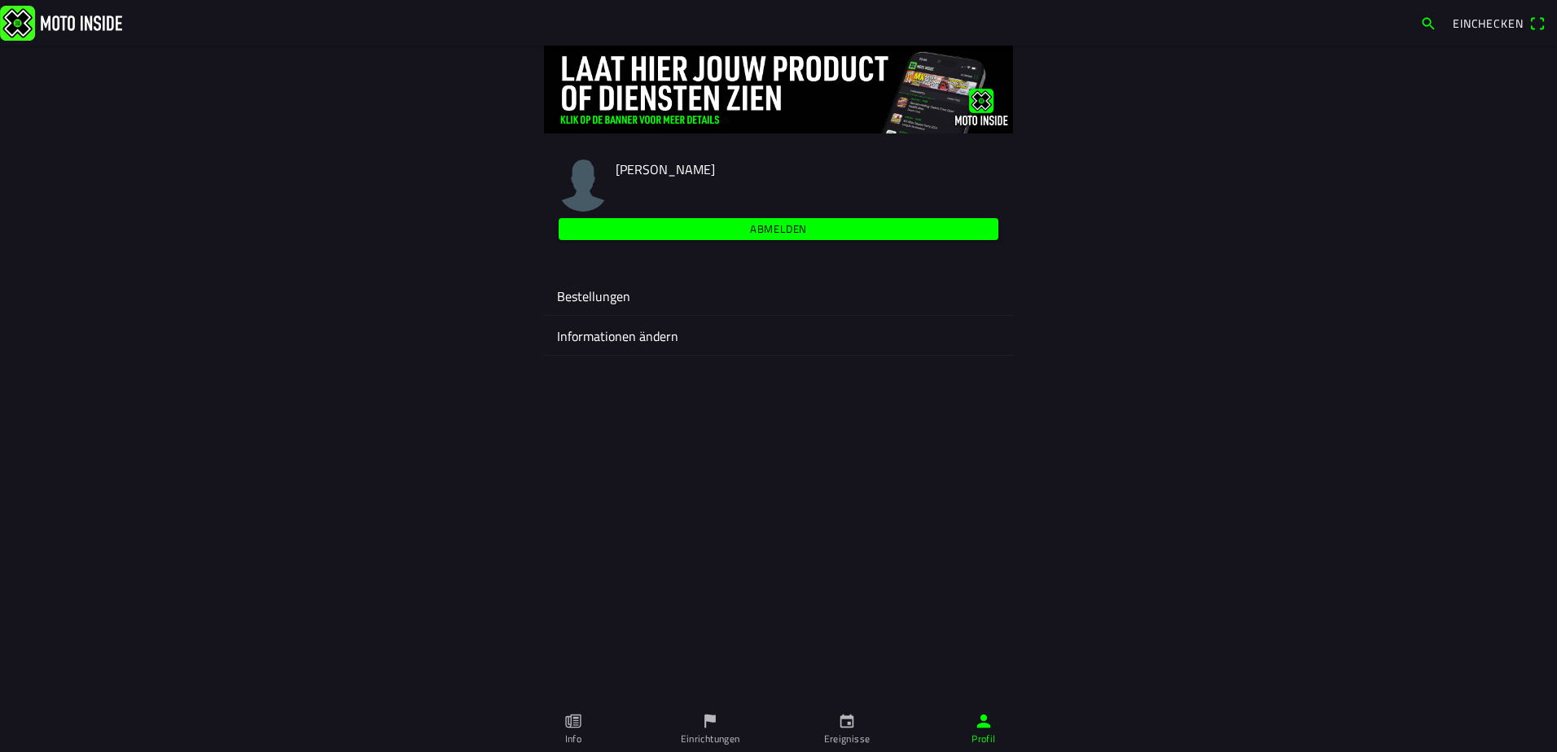
click at [0, 0] on slot "Abmelden" at bounding box center [0, 0] width 0 height 0
